Goal: Find specific page/section: Find specific page/section

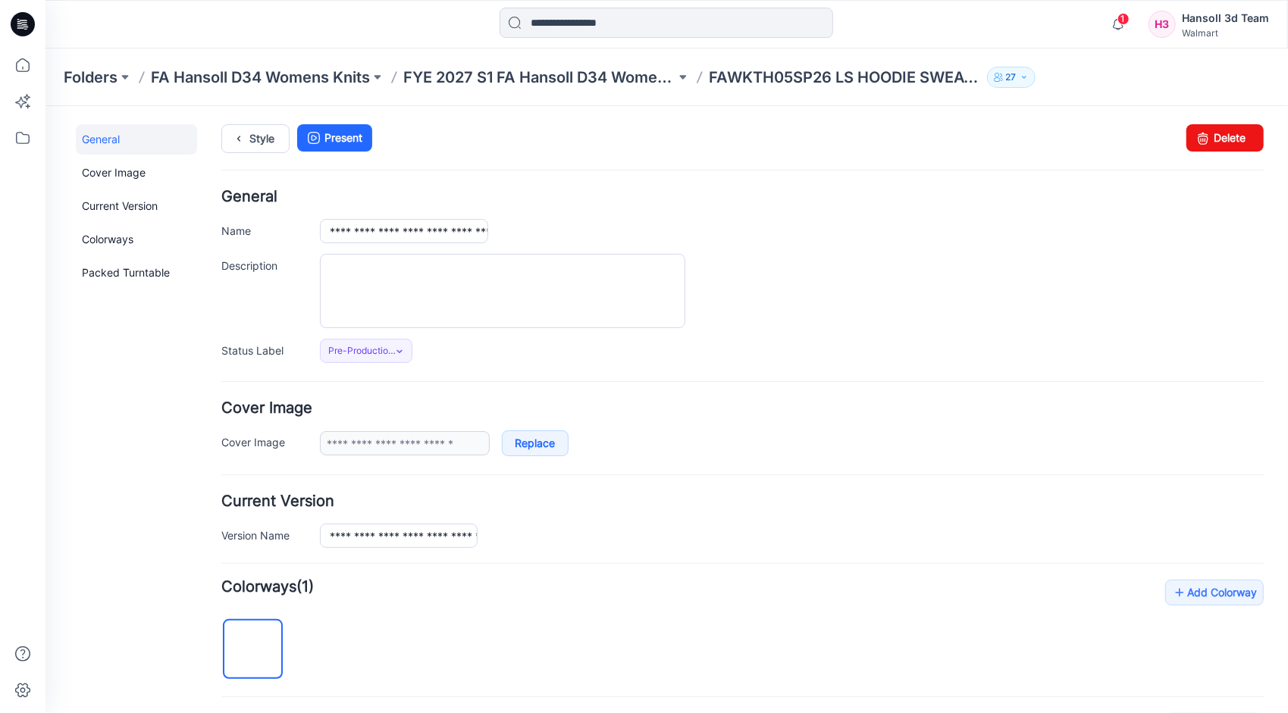
scroll to position [329, 0]
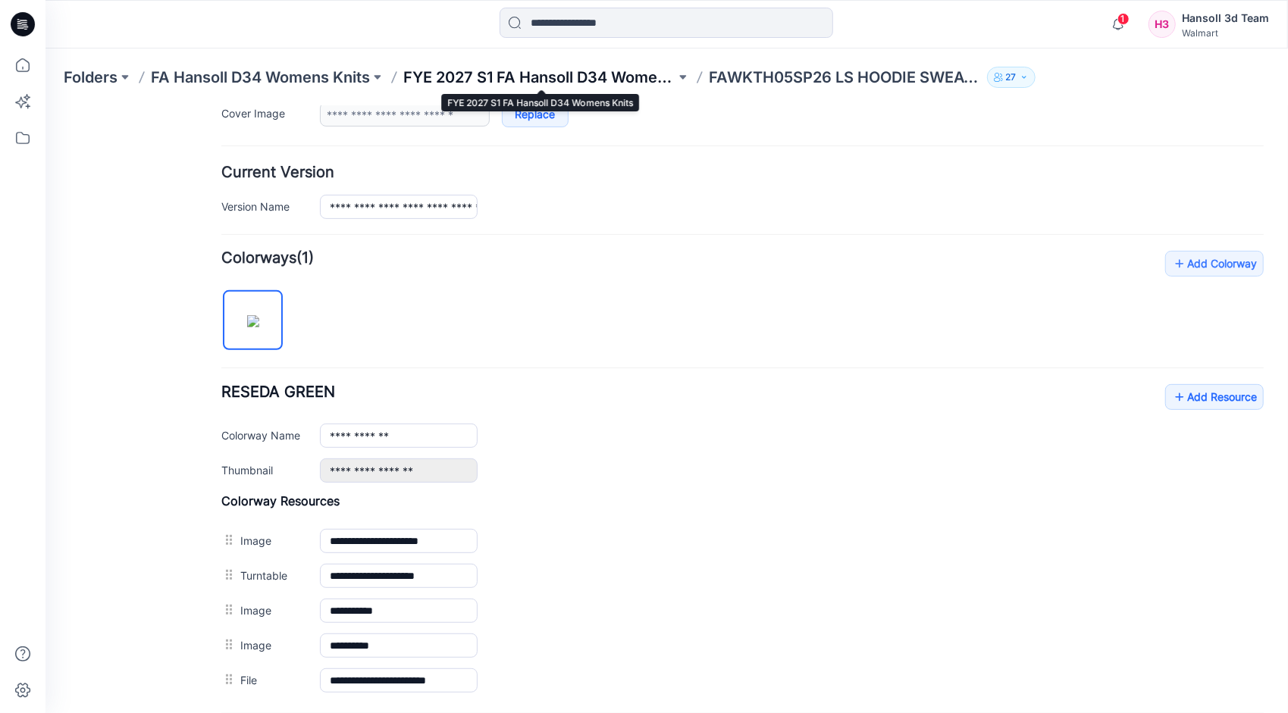
click at [547, 79] on p "FYE 2027 S1 FA Hansoll D34 Womens Knits" at bounding box center [539, 77] width 272 height 21
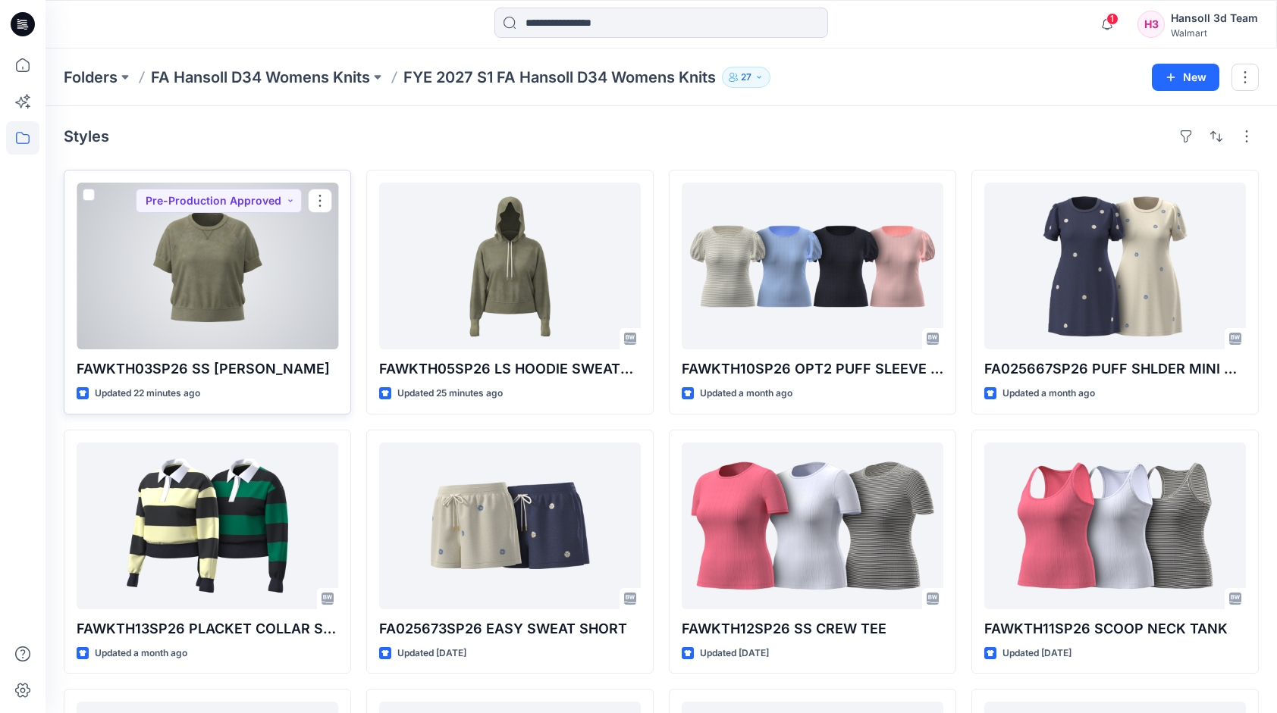
click at [222, 290] on div at bounding box center [208, 266] width 262 height 167
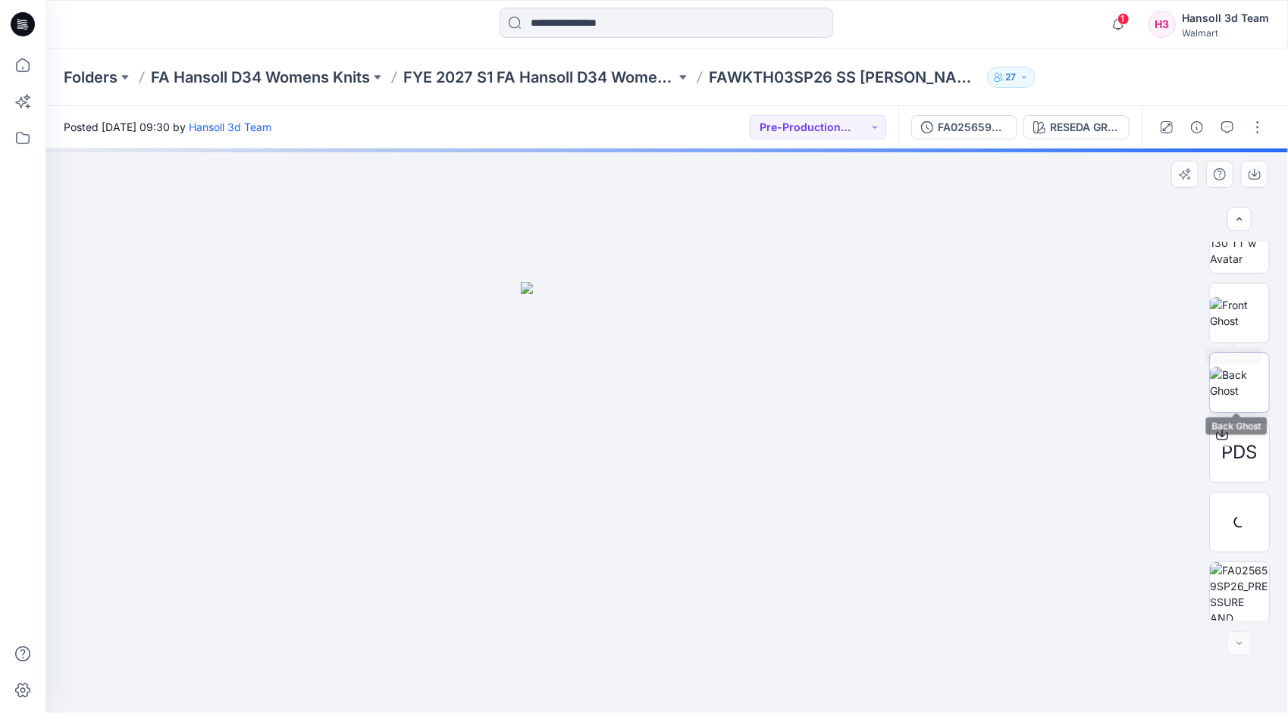
scroll to position [100, 0]
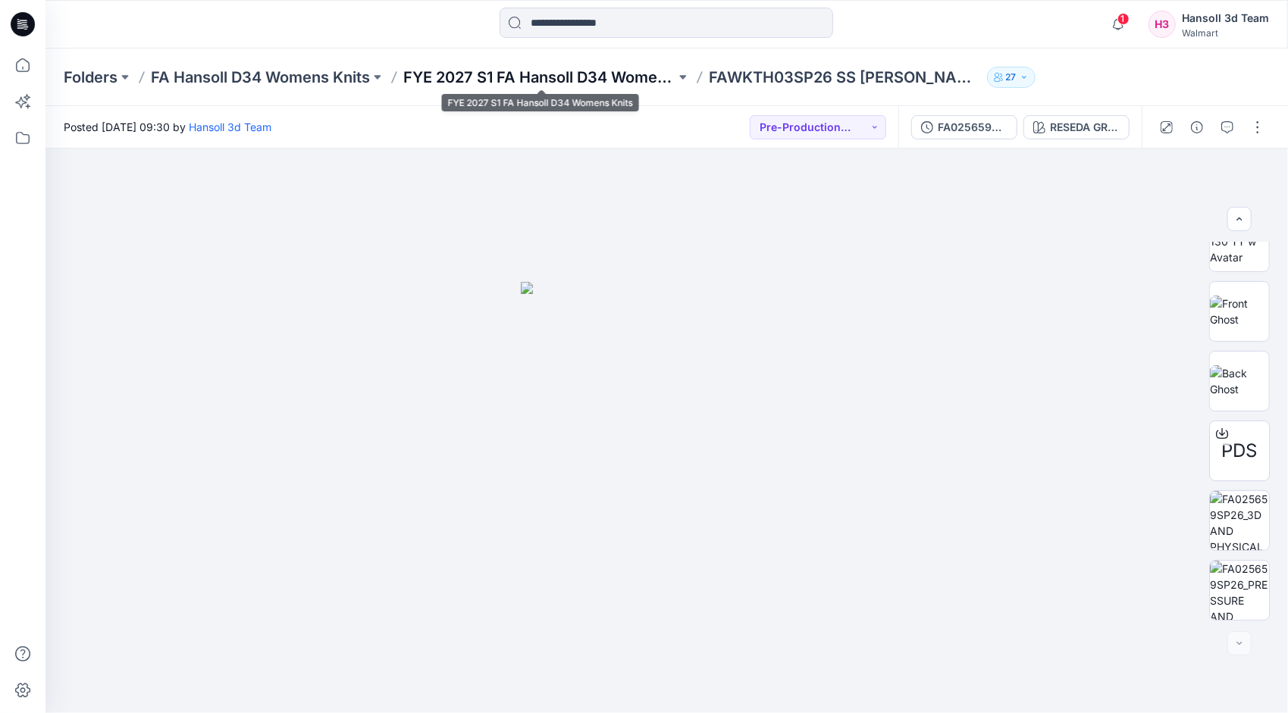
click at [579, 76] on p "FYE 2027 S1 FA Hansoll D34 Womens Knits" at bounding box center [539, 77] width 272 height 21
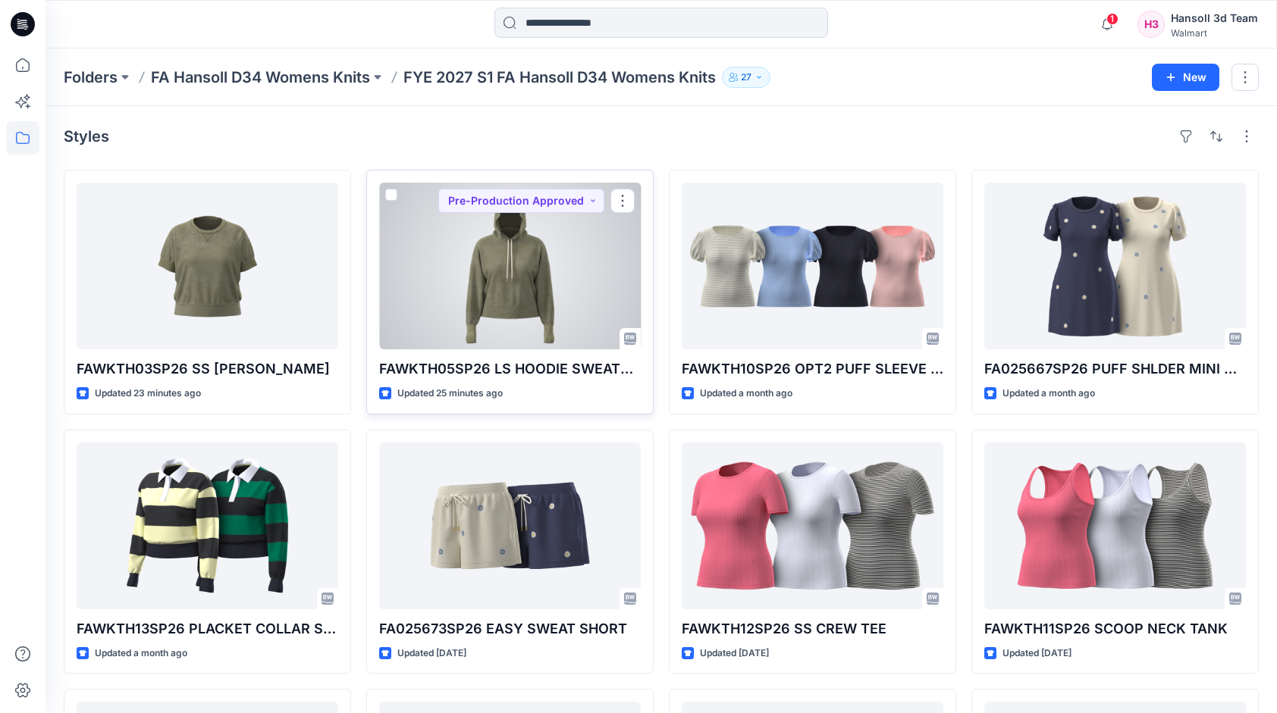
click at [559, 321] on div at bounding box center [510, 266] width 262 height 167
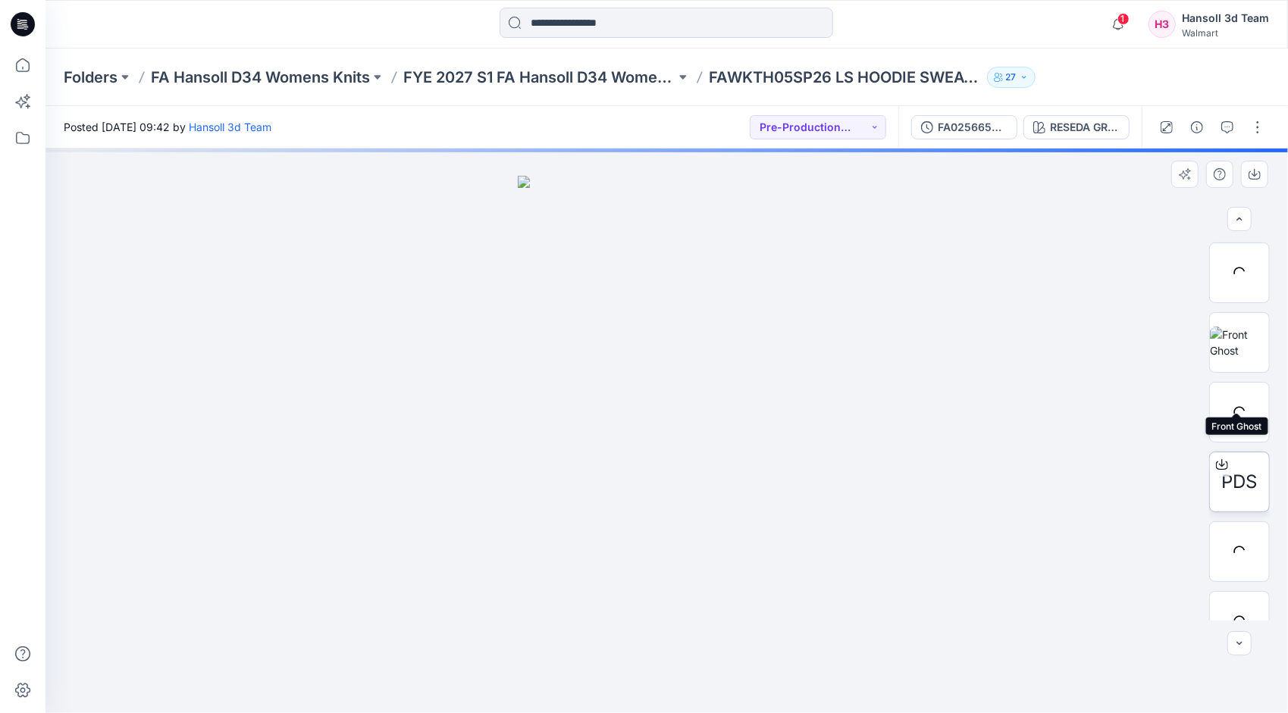
scroll to position [100, 0]
